Goal: Complete application form: Complete application form

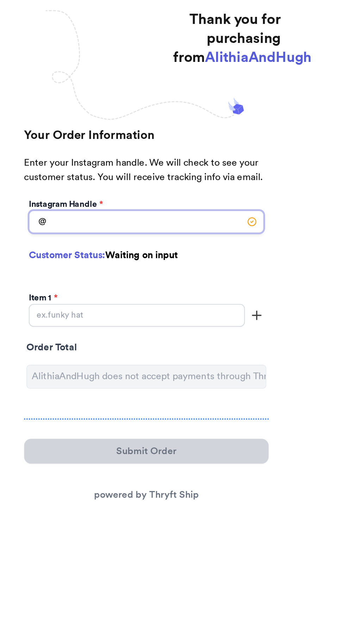
click at [195, 199] on input "Instagram Handle *" at bounding box center [172, 196] width 139 height 13
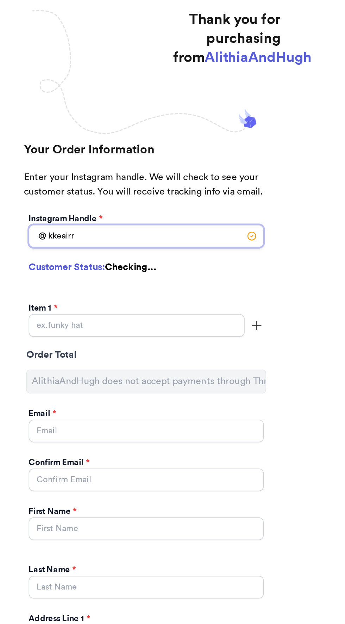
click at [117, 202] on input "kkeairr" at bounding box center [172, 204] width 139 height 13
click at [186, 205] on input "keairr" at bounding box center [172, 204] width 139 height 13
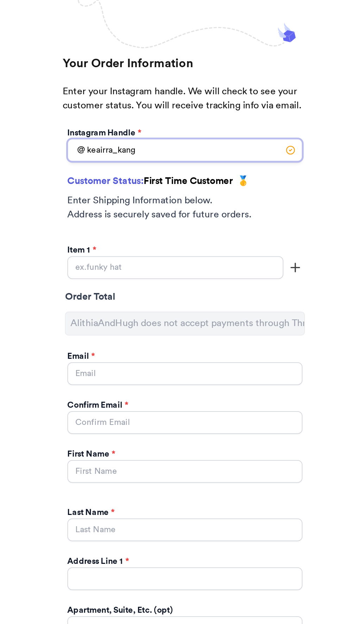
type input "keairra_kang"
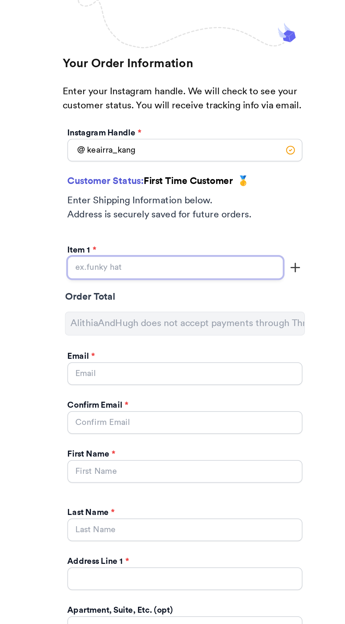
click at [196, 276] on input "Instagram Handle *" at bounding box center [166, 274] width 127 height 13
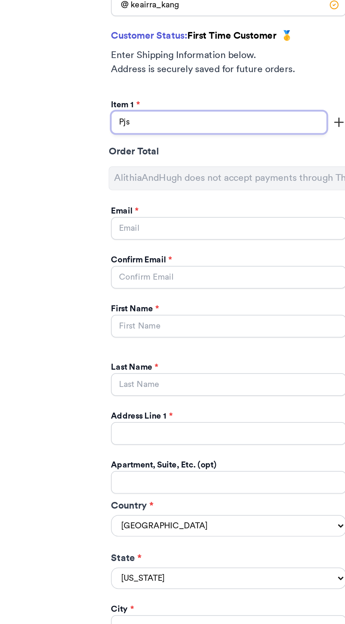
type input "Pjs"
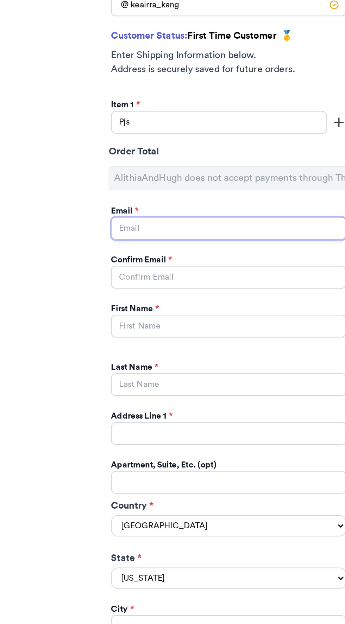
click at [179, 340] on input "Instagram Handle *" at bounding box center [172, 336] width 139 height 13
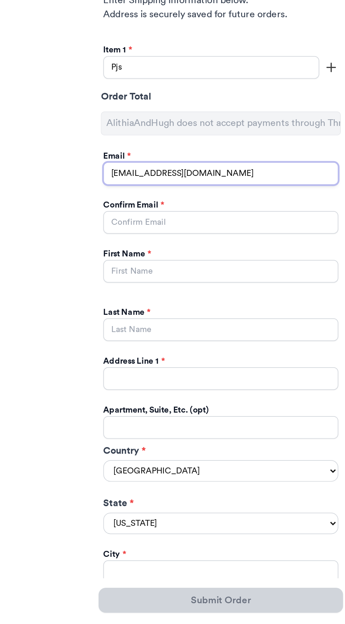
type input "[EMAIL_ADDRESS][DOMAIN_NAME]"
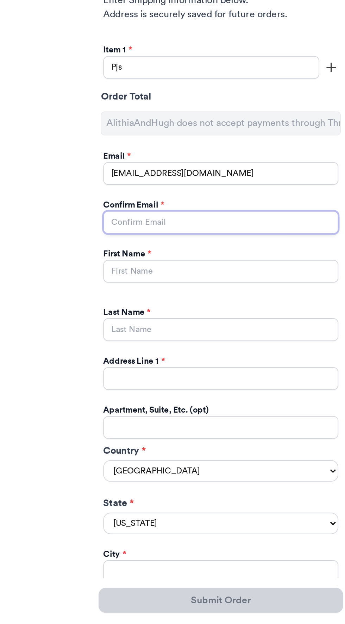
click at [195, 366] on input "Instagram Handle *" at bounding box center [172, 365] width 139 height 13
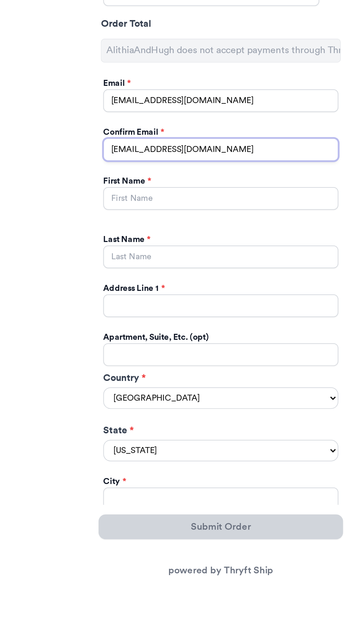
type input "[EMAIL_ADDRESS][DOMAIN_NAME]"
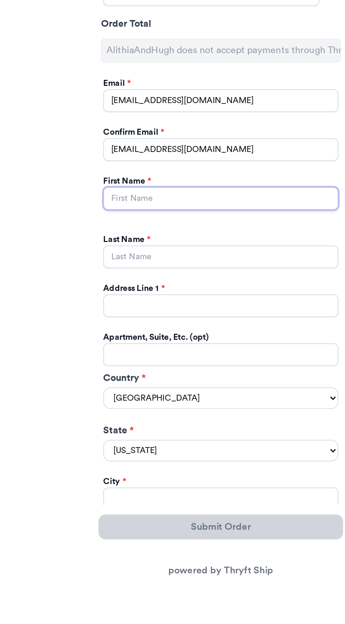
click at [174, 395] on input "Instagram Handle *" at bounding box center [172, 394] width 139 height 13
type input "Keairra"
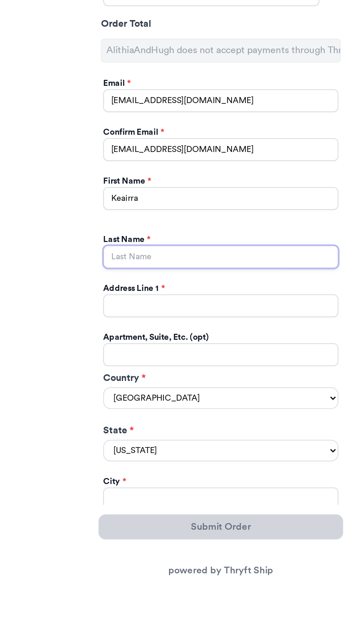
click at [176, 427] on input "Instagram Handle *" at bounding box center [172, 429] width 139 height 13
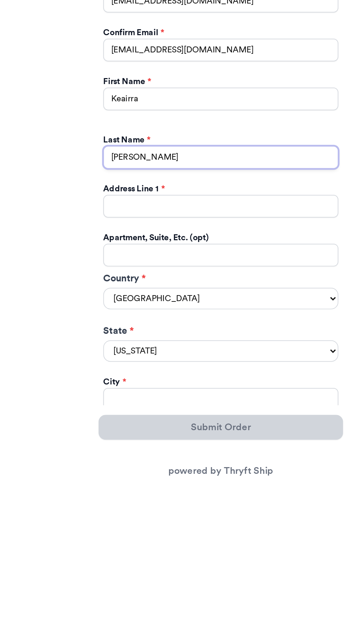
type input "[PERSON_NAME]"
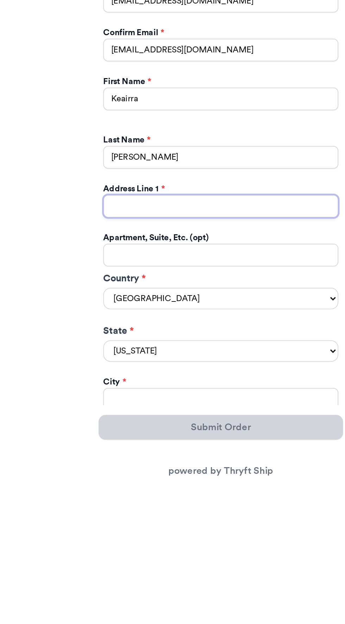
click at [175, 457] on input "Instagram Handle *" at bounding box center [172, 457] width 139 height 13
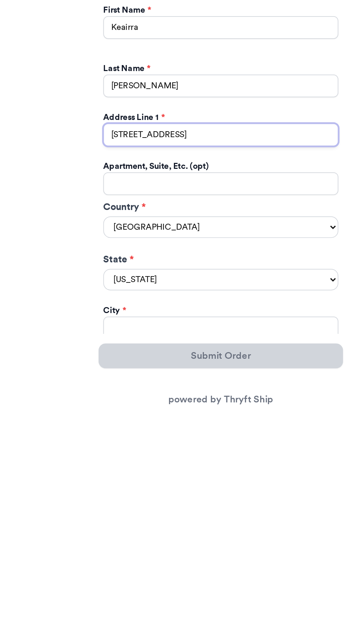
click at [218, 457] on input "[STREET_ADDRESS]" at bounding box center [172, 457] width 139 height 13
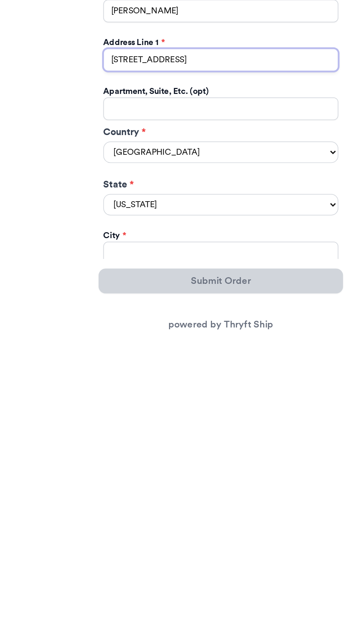
type input "[STREET_ADDRESS]"
click at [186, 541] on select "[US_STATE] [US_STATE] [US_STATE] [US_STATE] [US_STATE] [US_STATE] [US_STATE] [U…" at bounding box center [172, 543] width 139 height 13
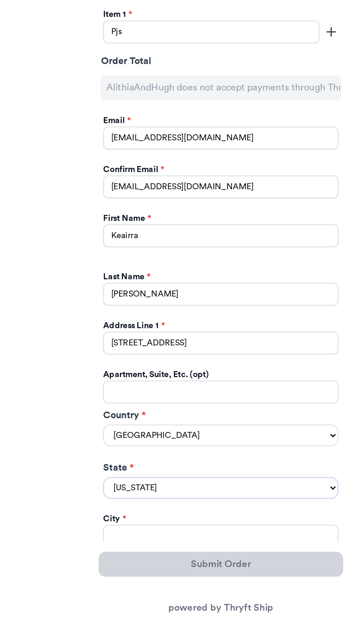
select select "[GEOGRAPHIC_DATA]"
click at [103, 537] on select "[US_STATE] [US_STATE] [US_STATE] [US_STATE] [US_STATE] [US_STATE] [US_STATE] [U…" at bounding box center [172, 543] width 139 height 13
click at [179, 562] on div "City *" at bounding box center [172, 561] width 139 height 7
click at [180, 560] on div "City *" at bounding box center [172, 561] width 139 height 7
click at [169, 569] on input "Instagram Handle *" at bounding box center [172, 571] width 139 height 13
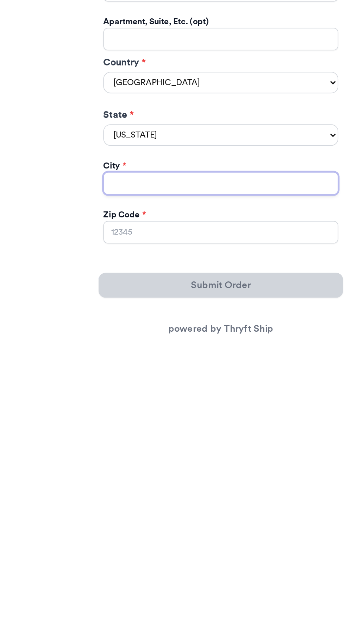
scroll to position [47, 0]
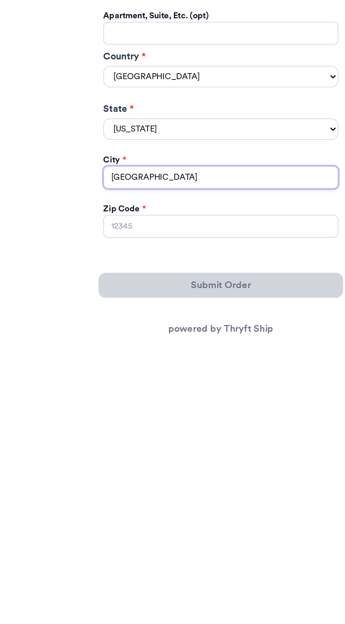
type input "[GEOGRAPHIC_DATA]"
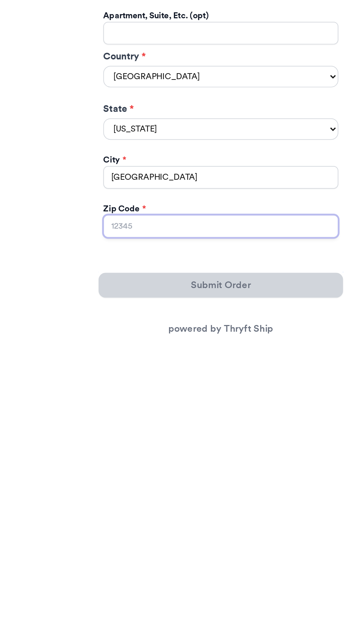
click at [174, 554] on input "Zip Code *" at bounding box center [172, 553] width 139 height 13
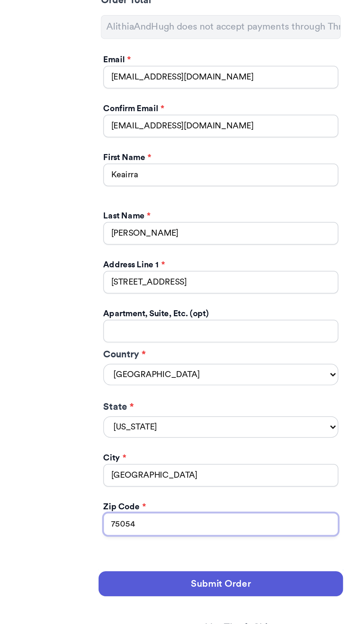
scroll to position [47, 0]
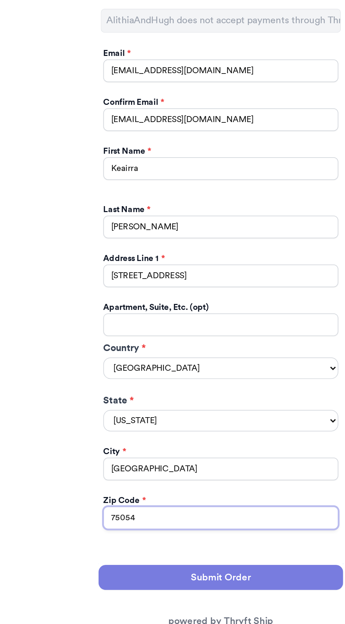
type input "75054"
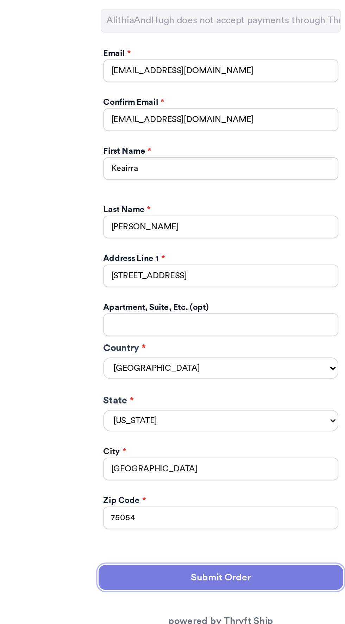
click at [185, 590] on button "Submit Order" at bounding box center [172, 588] width 144 height 15
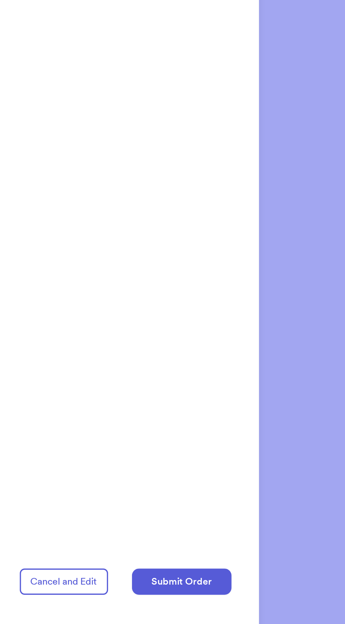
scroll to position [19, 0]
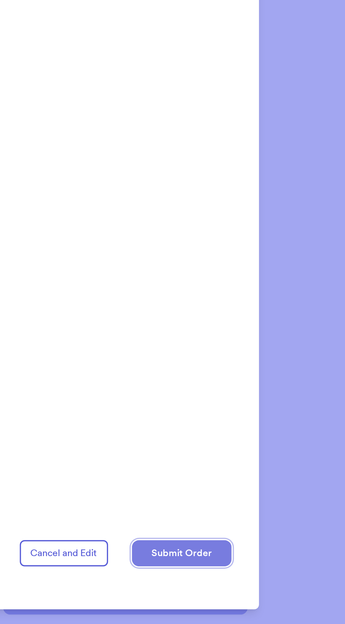
click at [222, 567] on button "Submit Order" at bounding box center [205, 559] width 59 height 15
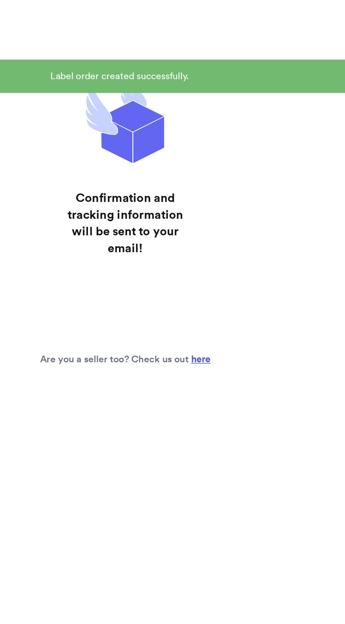
scroll to position [0, 0]
